Goal: Find specific page/section: Find specific page/section

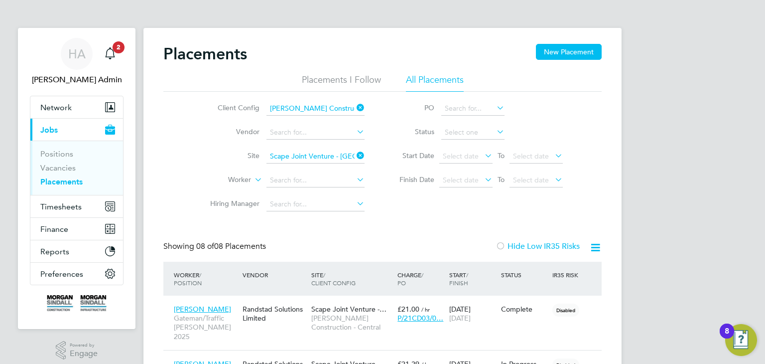
click at [329, 110] on input "[PERSON_NAME] Construction - Central" at bounding box center [315, 109] width 98 height 14
click at [368, 152] on li "[PERSON_NAME] Construction - East" at bounding box center [402, 148] width 273 height 13
type input "[PERSON_NAME] Construction - East"
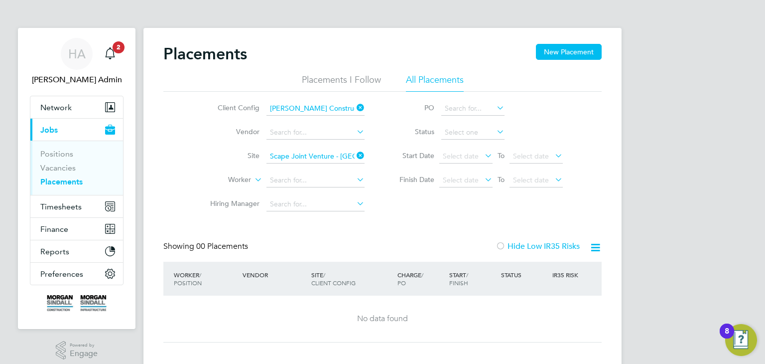
click at [326, 157] on input "Scape Joint Venture - [GEOGRAPHIC_DATA] - Claycroft Residences (21CD03)" at bounding box center [315, 156] width 98 height 14
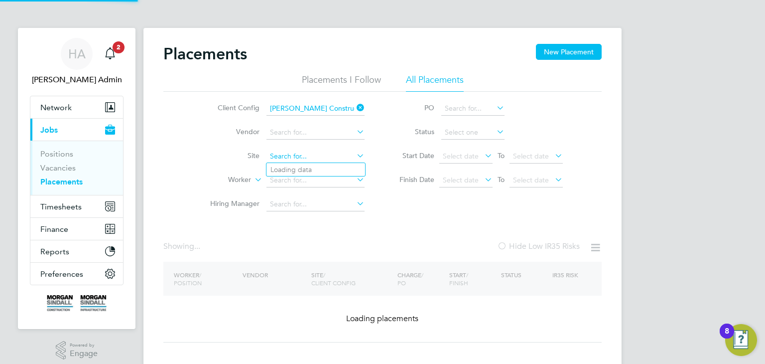
click at [326, 157] on input at bounding box center [315, 156] width 98 height 14
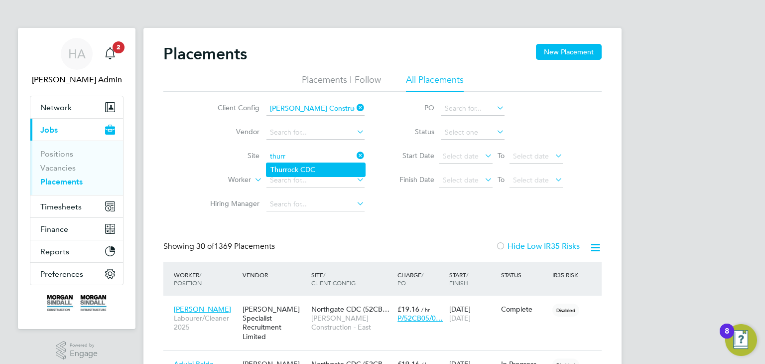
click at [304, 166] on li "Thurr ock CDC" at bounding box center [315, 169] width 99 height 13
type input "Thurrock CDC"
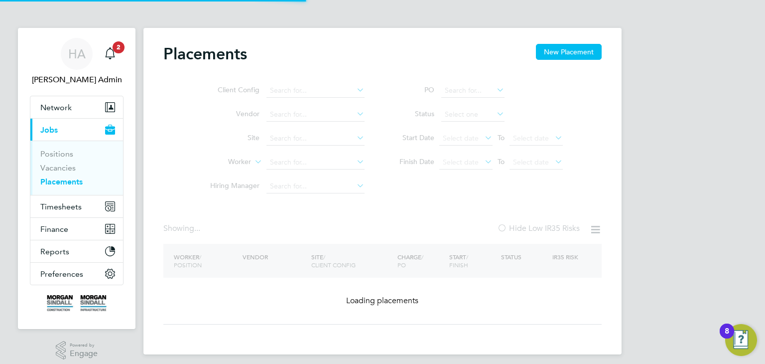
type input "[PERSON_NAME] Construction - South"
